Goal: Task Accomplishment & Management: Complete application form

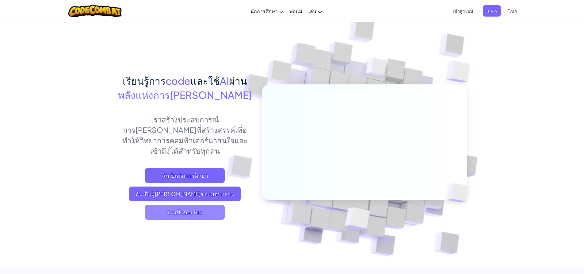
click at [165, 205] on span "ฉันเป็นนักเรียน" at bounding box center [185, 212] width 80 height 15
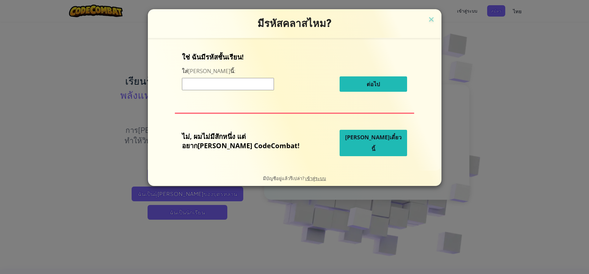
click at [268, 80] on div "ต่อไป" at bounding box center [294, 83] width 225 height 15
click at [268, 81] on input at bounding box center [228, 84] width 92 height 12
type input "PaperReadyHouse"
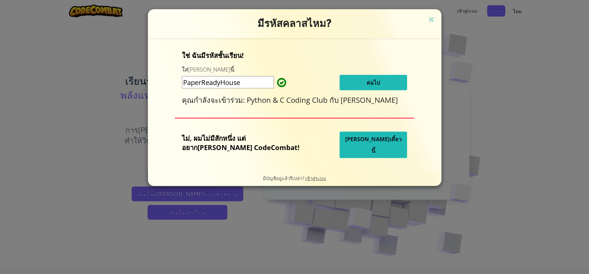
click at [340, 81] on button "ต่อไป" at bounding box center [372, 82] width 67 height 15
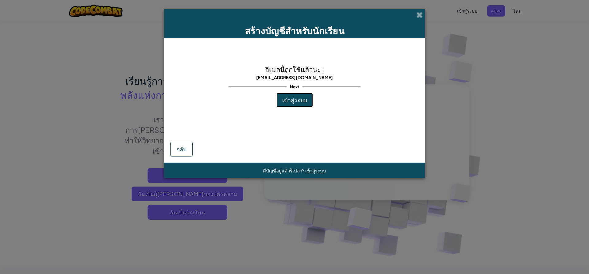
click at [293, 104] on button "เข้าสู่ระบบ" at bounding box center [294, 100] width 36 height 14
